Goal: Information Seeking & Learning: Check status

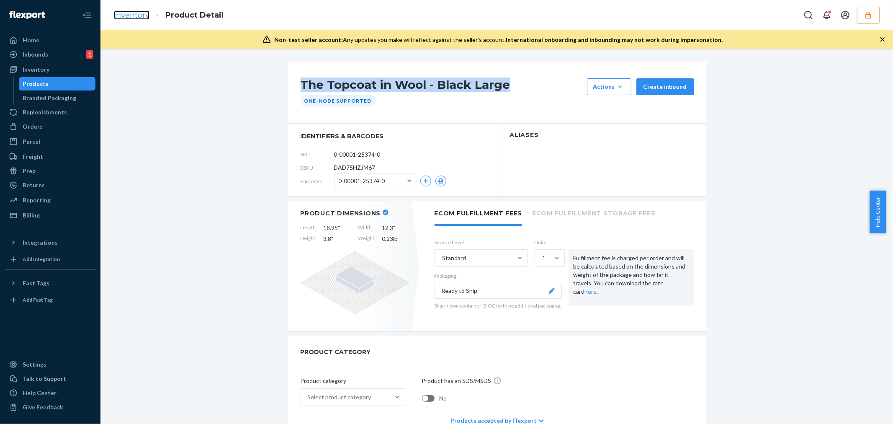
click at [139, 19] on link "Inventory" at bounding box center [132, 14] width 36 height 9
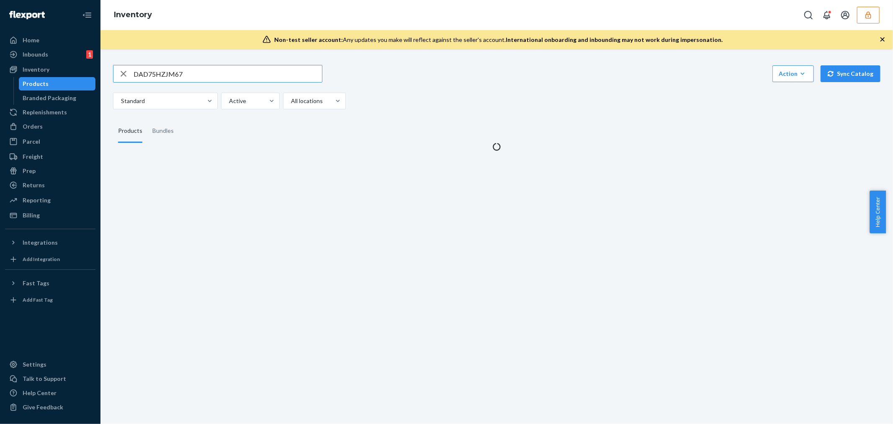
click at [167, 75] on input "DAD75HZJM67" at bounding box center [228, 73] width 188 height 17
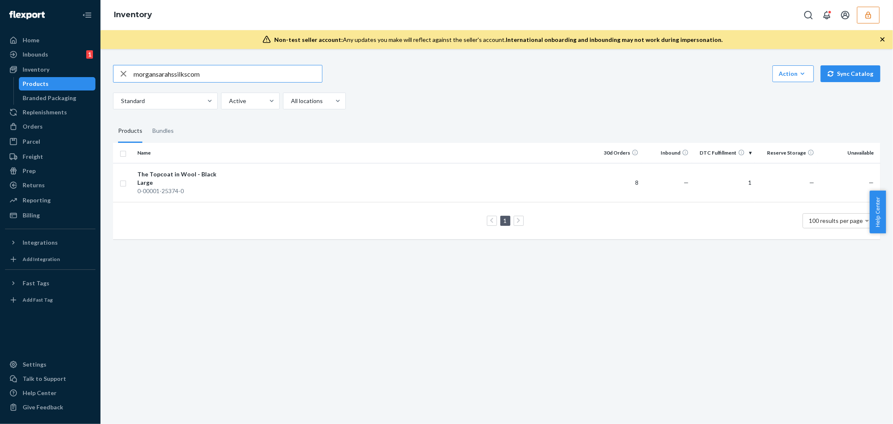
type input "morgansarahssilkscom"
click at [863, 15] on button "button" at bounding box center [868, 15] width 23 height 17
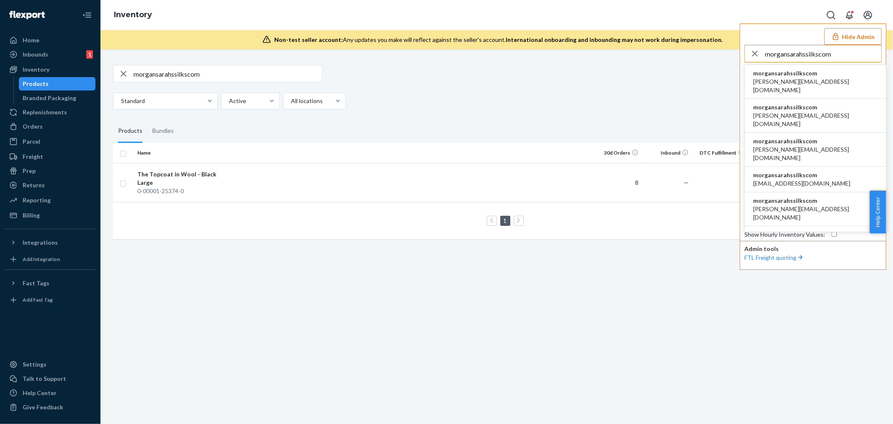
type input "morgansarahssilkscom"
click at [784, 80] on span "[PERSON_NAME][EMAIL_ADDRESS][DOMAIN_NAME]" at bounding box center [815, 85] width 125 height 17
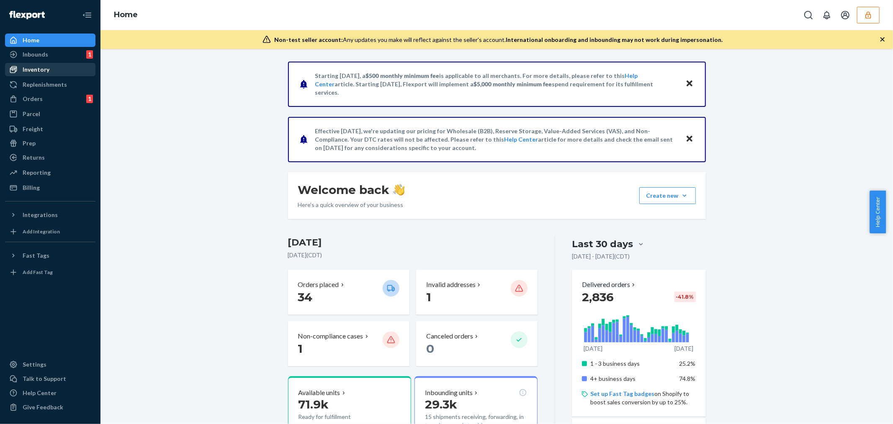
drag, startPoint x: 44, startPoint y: 72, endPoint x: 53, endPoint y: 72, distance: 8.8
click at [44, 72] on div "Inventory" at bounding box center [36, 69] width 27 height 8
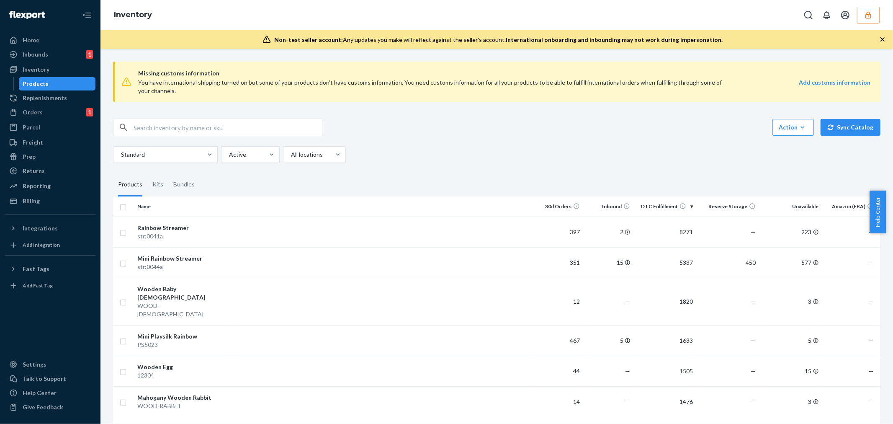
click at [578, 122] on div "Action Create product Create kit or bundle Bulk create products Bulk update pro…" at bounding box center [496, 127] width 767 height 18
click at [170, 128] on input "text" at bounding box center [228, 127] width 188 height 17
paste input "REDDAGGER"
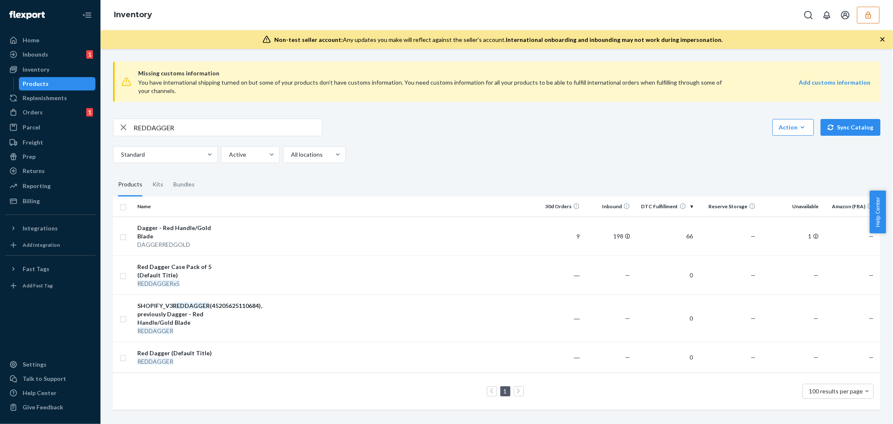
click at [643, 127] on div "REDDAGGER Action Create product Create kit or bundle Bulk create products Bulk …" at bounding box center [496, 127] width 767 height 18
drag, startPoint x: 194, startPoint y: 127, endPoint x: 98, endPoint y: 124, distance: 96.4
click at [98, 124] on div "Home Inbounds 1 Shipping Plans Problems 1 Inventory Products Replenishments Ord…" at bounding box center [446, 212] width 893 height 424
paste input "D8DLWHUXLPF"
drag, startPoint x: 628, startPoint y: 139, endPoint x: 534, endPoint y: 126, distance: 95.2
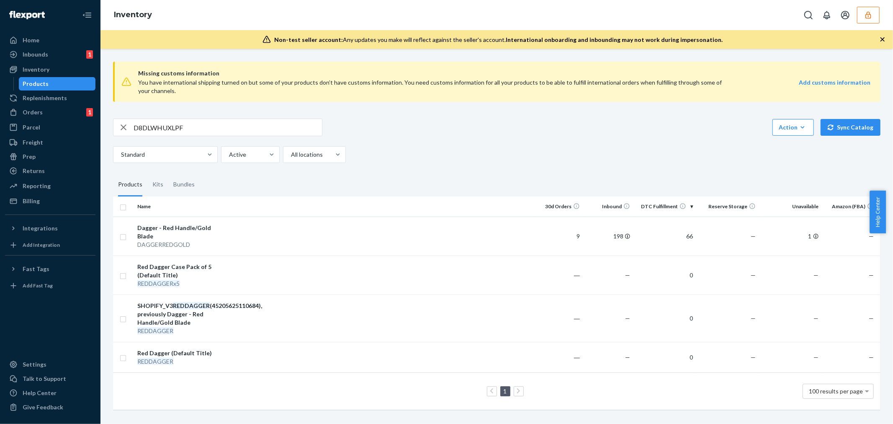
click at [628, 139] on div "D8DLWHUXLPF Action Create product Create kit or bundle Bulk create products Bul…" at bounding box center [496, 140] width 767 height 44
click at [160, 124] on input "D8DLWHUXLPF" at bounding box center [228, 127] width 188 height 17
paste input "text"
type input "D8DLWHUXLPF"
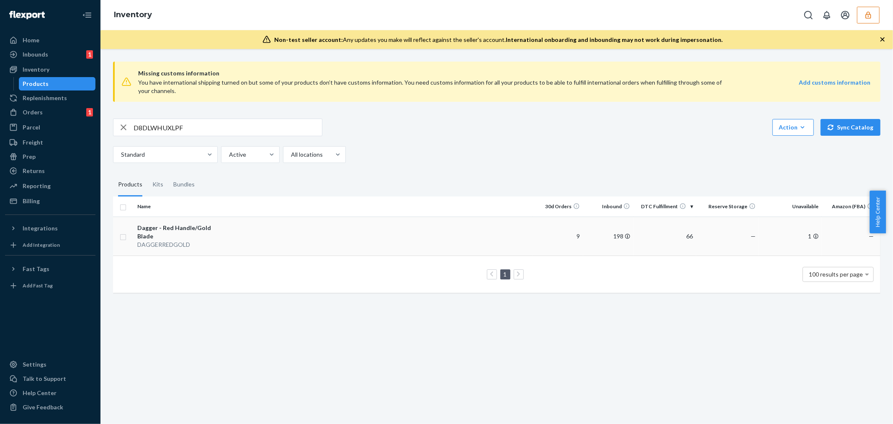
click at [174, 240] on div "DAGGERREDGOLD" at bounding box center [180, 244] width 87 height 8
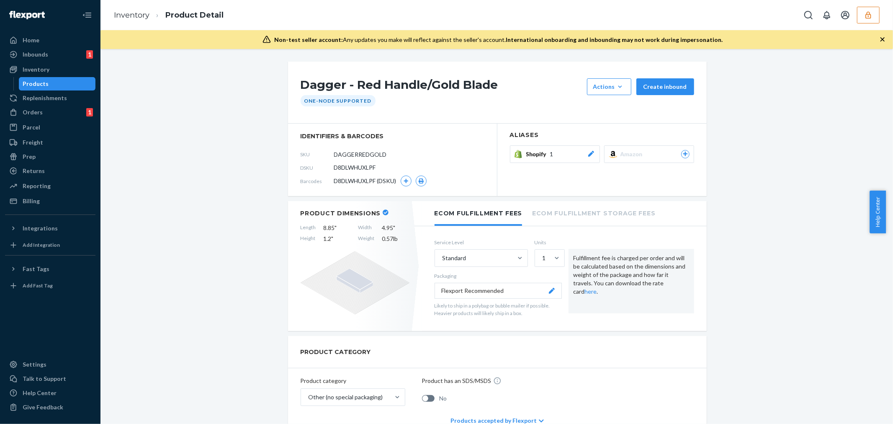
click at [590, 150] on div at bounding box center [591, 154] width 8 height 8
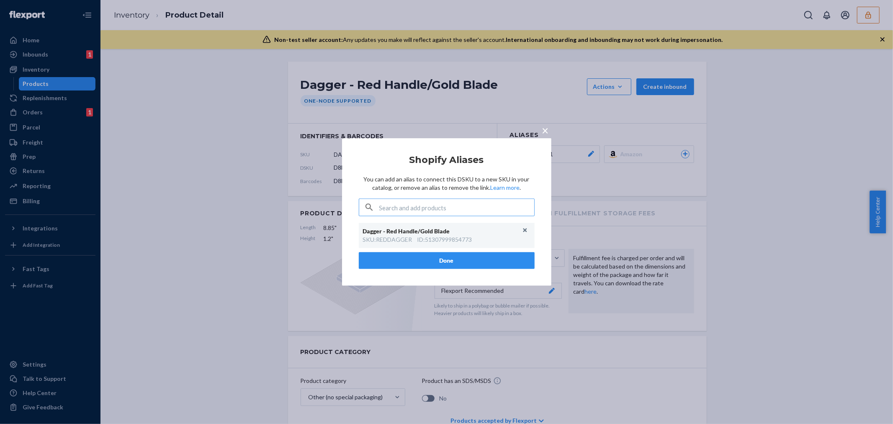
click at [392, 241] on div "SKU : REDDAGGER" at bounding box center [387, 239] width 49 height 8
copy div "REDDAGGER"
click at [211, 152] on div "× Shopify Aliases You can add an alias to connect this DSKU to a new SKU in you…" at bounding box center [446, 212] width 893 height 424
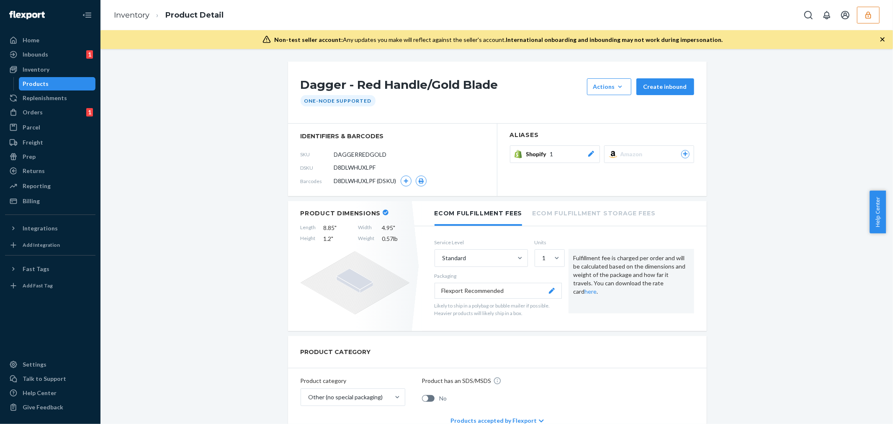
scroll to position [279, 0]
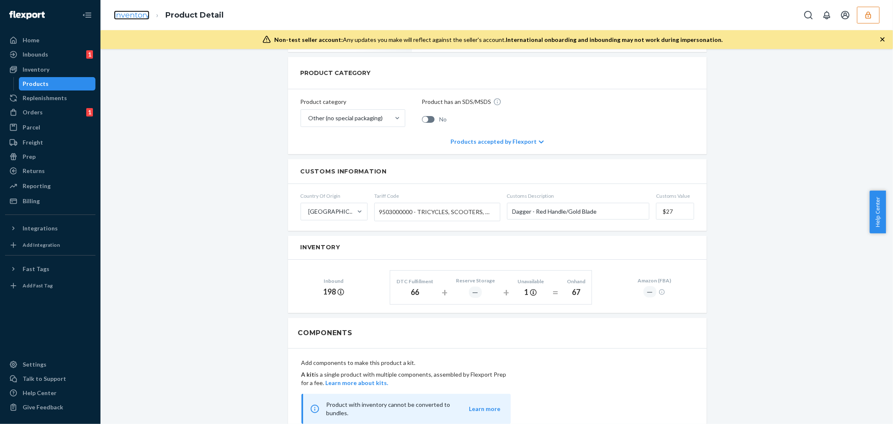
click at [135, 14] on link "Inventory" at bounding box center [132, 14] width 36 height 9
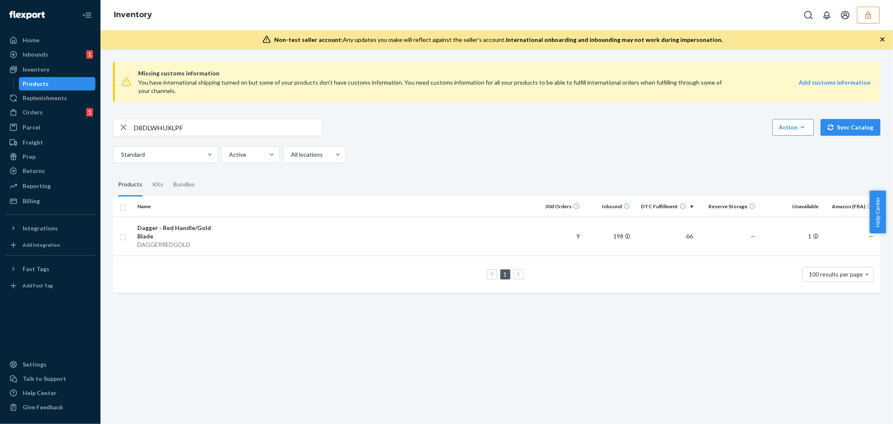
drag, startPoint x: 759, startPoint y: 382, endPoint x: 726, endPoint y: 347, distance: 48.6
click at [758, 379] on div "Missing customs information You have international shipping turned on but some …" at bounding box center [496, 236] width 793 height 375
